Goal: Transaction & Acquisition: Purchase product/service

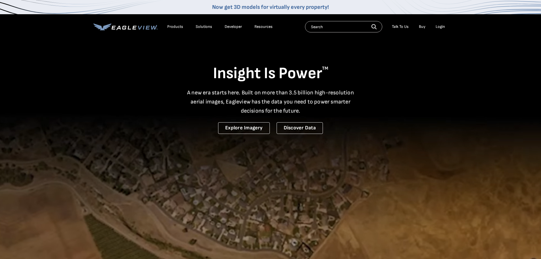
click at [434, 27] on li "Login" at bounding box center [440, 26] width 15 height 9
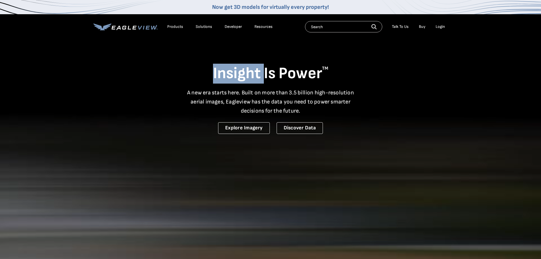
click at [435, 27] on li "Login" at bounding box center [440, 26] width 15 height 9
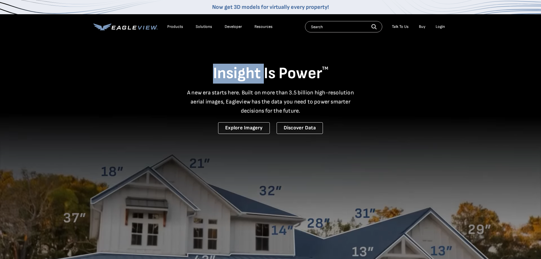
click at [440, 27] on div "Login" at bounding box center [439, 26] width 9 height 5
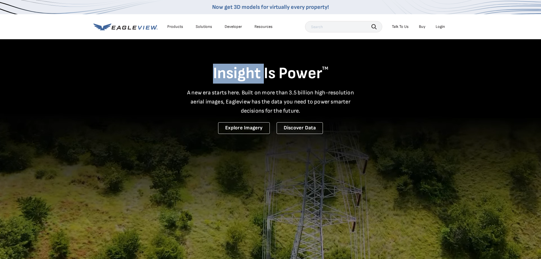
click at [438, 28] on div "Login" at bounding box center [439, 26] width 9 height 5
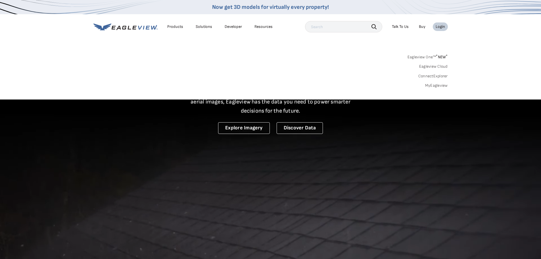
click at [441, 86] on link "MyEagleview" at bounding box center [436, 85] width 23 height 5
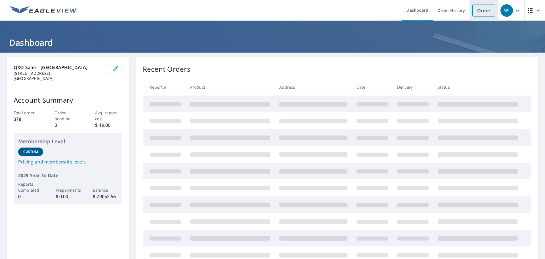
click at [486, 11] on link "Order" at bounding box center [483, 11] width 23 height 12
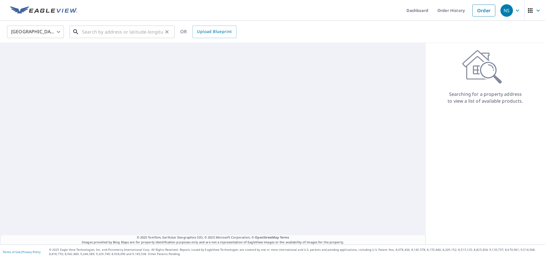
click at [142, 30] on input "text" at bounding box center [122, 32] width 81 height 16
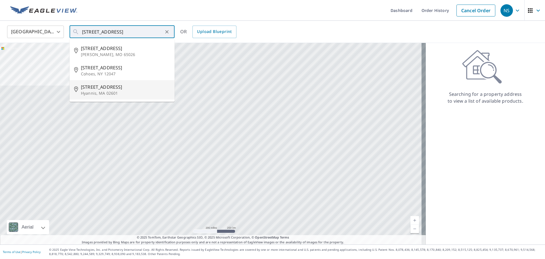
type input "33 Island View Rd Hyannis, MA 02601"
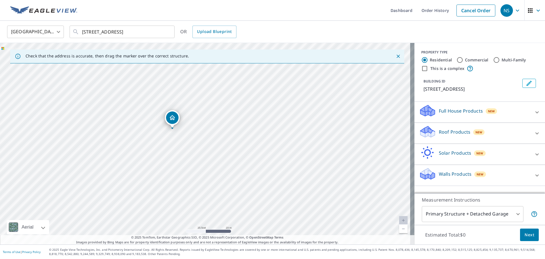
click at [530, 234] on button "Next" at bounding box center [529, 234] width 19 height 13
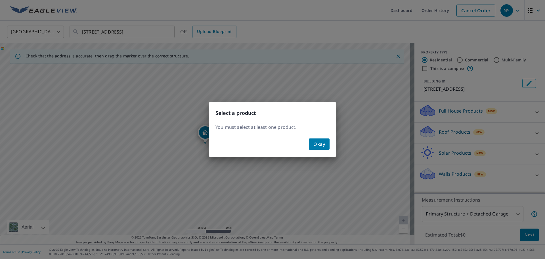
click at [490, 139] on div "Select a product You must select at least one product. Okay" at bounding box center [272, 129] width 545 height 259
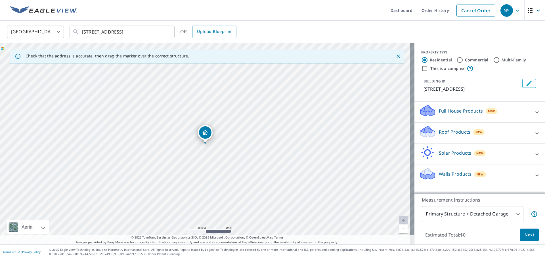
click at [472, 125] on div "Roof Products New Premium $20.5 - $66 QuickSquares™ $18 Gutter $13 Bid Perfect™…" at bounding box center [479, 133] width 131 height 21
click at [475, 134] on span "New" at bounding box center [478, 132] width 7 height 5
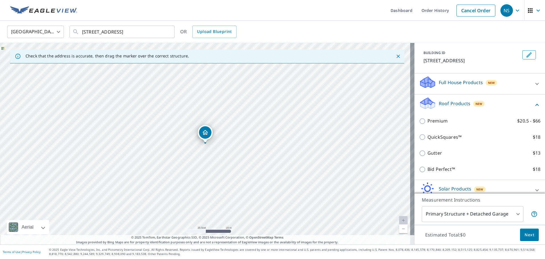
scroll to position [57, 0]
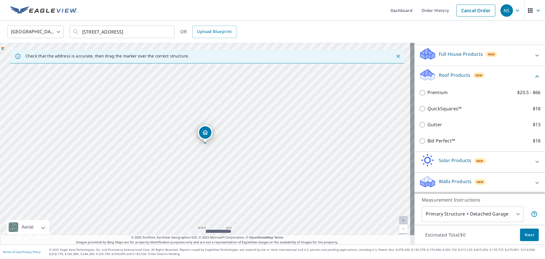
click at [467, 75] on div "Roof Products New" at bounding box center [476, 76] width 115 height 16
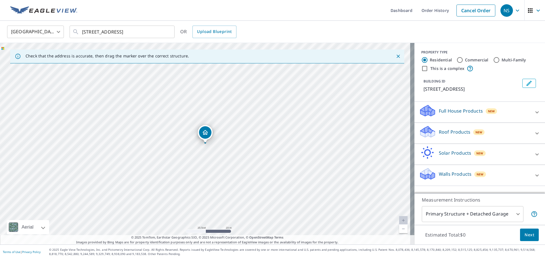
scroll to position [0, 0]
click at [467, 176] on div "Walls Products New" at bounding box center [474, 175] width 111 height 16
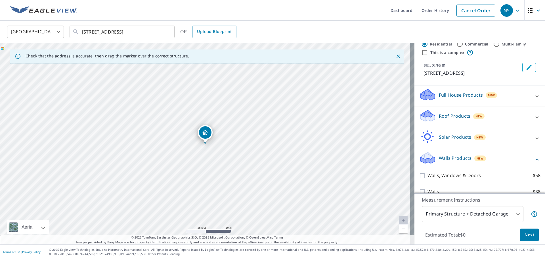
scroll to position [25, 0]
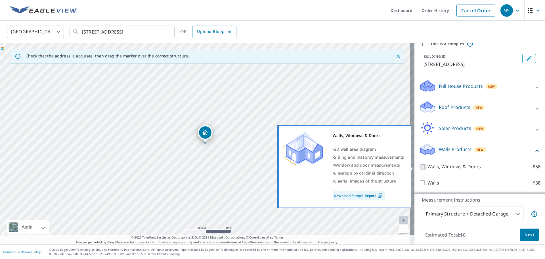
click at [419, 167] on input "Walls, Windows & Doors $58" at bounding box center [423, 166] width 9 height 7
checkbox input "true"
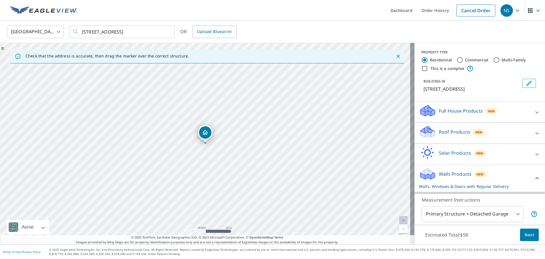
scroll to position [43, 0]
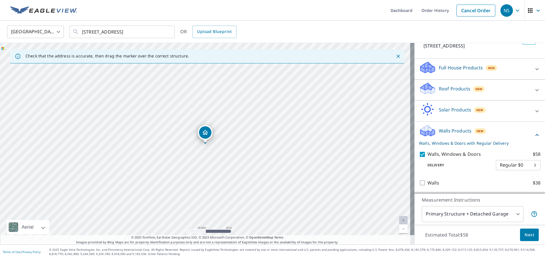
click at [525, 236] on span "Next" at bounding box center [529, 234] width 10 height 7
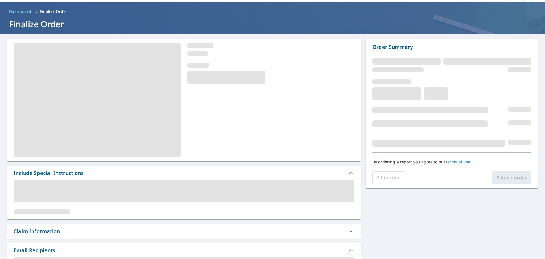
scroll to position [28, 0]
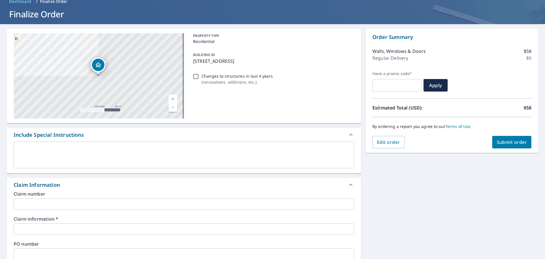
click at [80, 207] on input "text" at bounding box center [184, 203] width 341 height 11
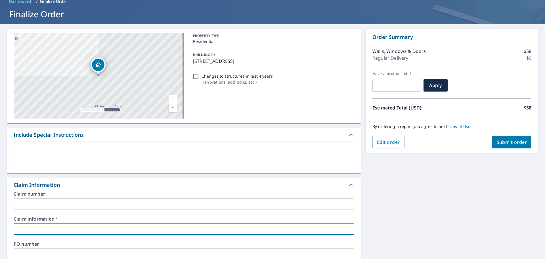
click at [72, 225] on input "text" at bounding box center [184, 228] width 341 height 11
type input "b"
checkbox input "true"
type input "be"
checkbox input "true"
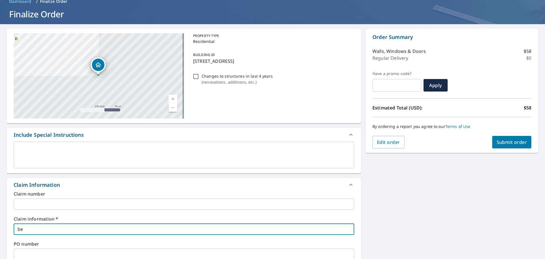
type input "bel"
checkbox input "true"
type input "bel"
checkbox input "true"
type input "bel i"
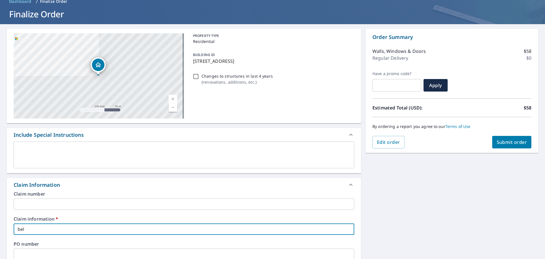
checkbox input "true"
type input "bel is"
checkbox input "true"
type input "bel isl"
checkbox input "true"
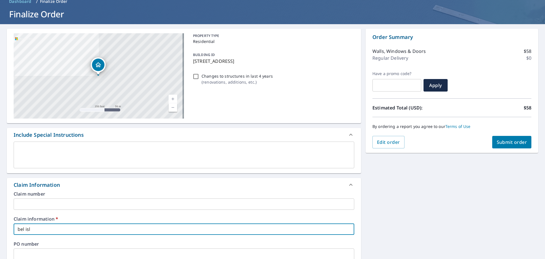
type input "bel isla"
checkbox input "true"
type input "bel islan"
checkbox input "true"
type input "bel island"
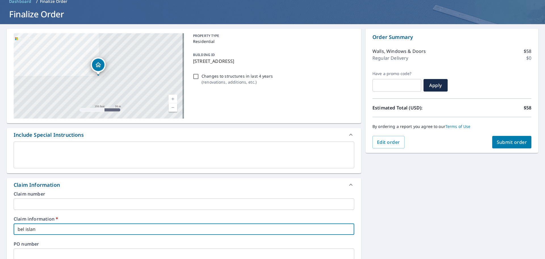
checkbox input "true"
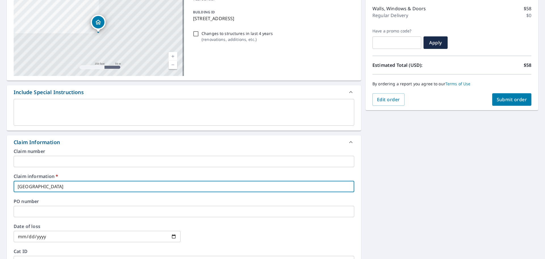
scroll to position [227, 0]
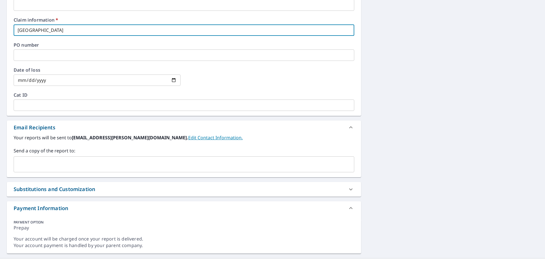
click at [71, 171] on div "​" at bounding box center [184, 164] width 341 height 16
type input "bel island"
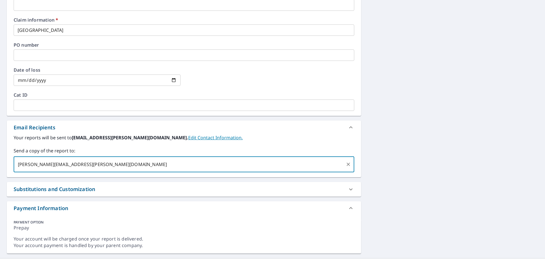
type input "kelli.baker@qxo.com"
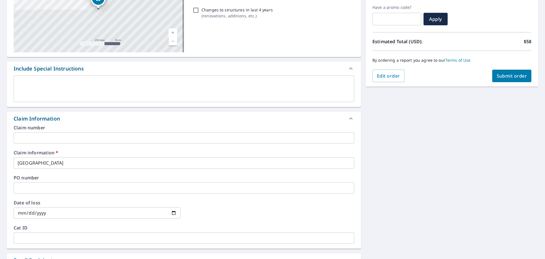
scroll to position [0, 0]
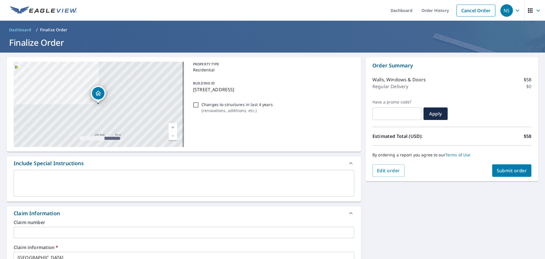
click at [521, 174] on button "Submit order" at bounding box center [511, 170] width 39 height 12
checkbox input "true"
